Goal: Information Seeking & Learning: Learn about a topic

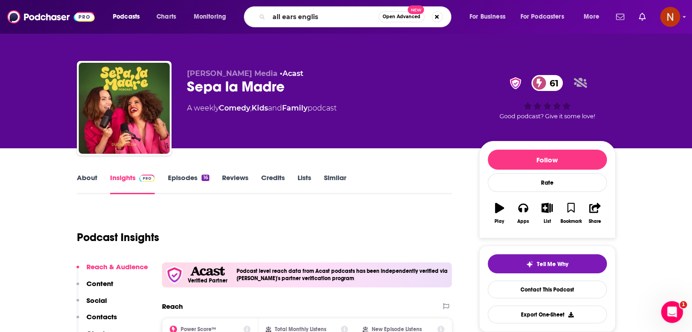
type input "all ears english"
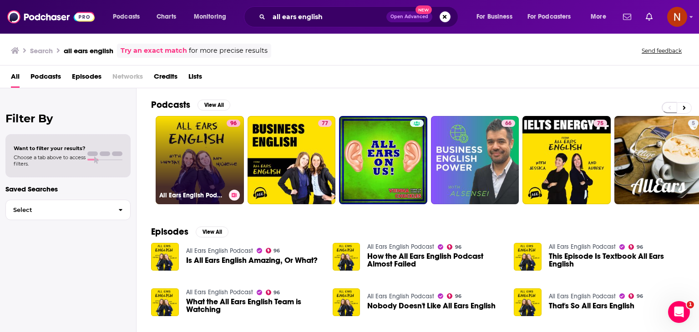
click at [210, 166] on link "96 All Ears English Podcast" at bounding box center [200, 160] width 88 height 88
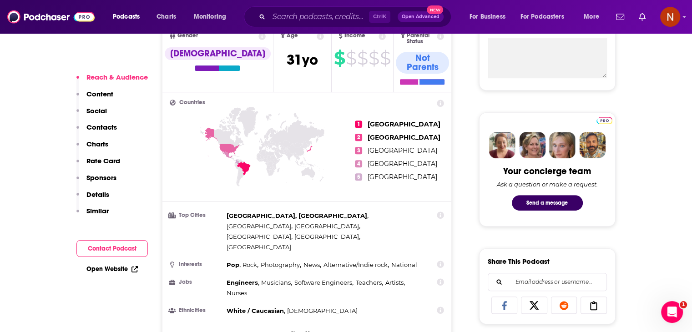
scroll to position [355, 0]
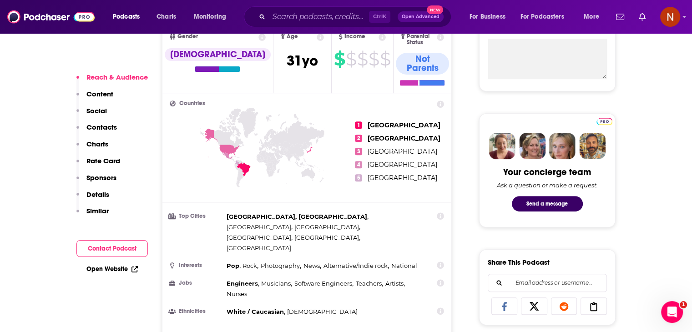
click at [227, 139] on icon at bounding box center [221, 142] width 36 height 29
click at [309, 13] on input "Search podcasts, credits, & more..." at bounding box center [319, 17] width 100 height 15
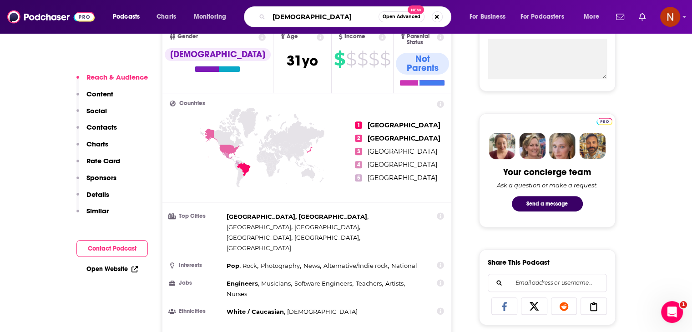
type input "[DEMOGRAPHIC_DATA]"
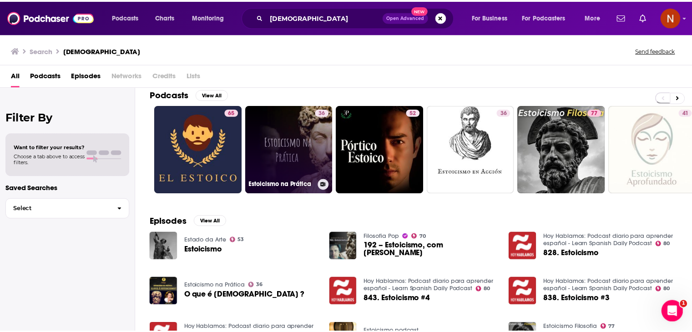
scroll to position [47, 0]
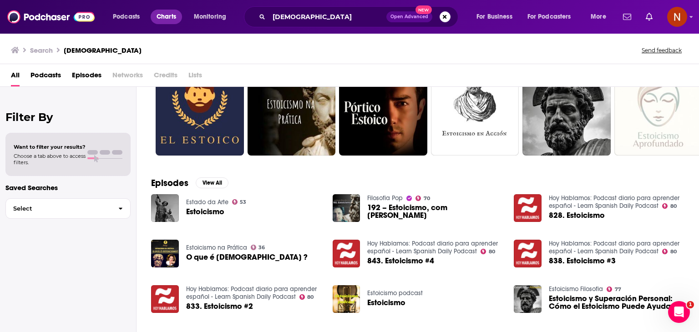
click at [177, 12] on link "Charts" at bounding box center [166, 17] width 31 height 15
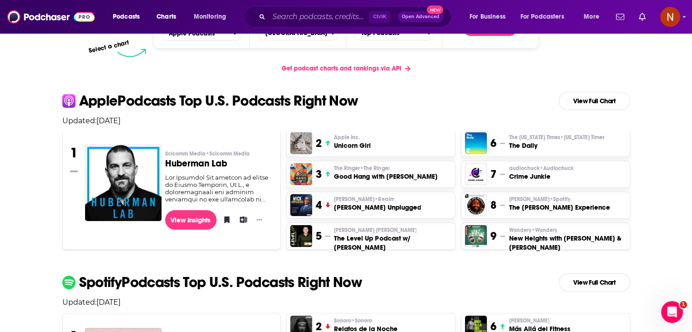
scroll to position [162, 0]
